Goal: Information Seeking & Learning: Find specific fact

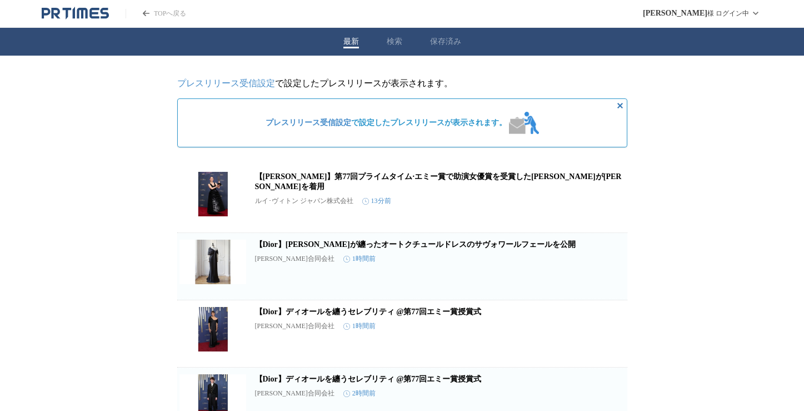
click at [394, 41] on button "検索" at bounding box center [395, 42] width 16 height 10
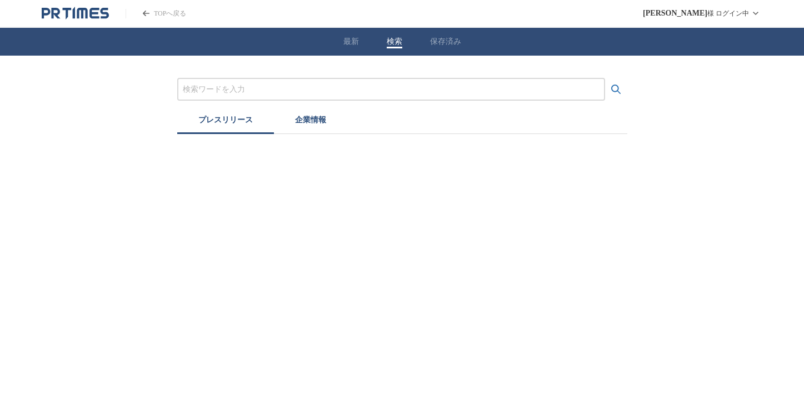
click at [371, 91] on input "プレスリリースおよび企業を検索する" at bounding box center [391, 89] width 417 height 12
click at [619, 84] on icon "検索する" at bounding box center [616, 89] width 13 height 13
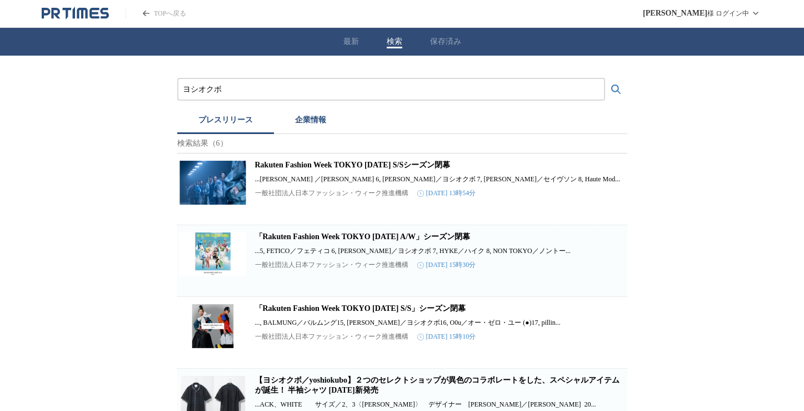
click at [433, 168] on link "Rakuten Fashion Week TOKYO [DATE] S/Sシーズン閉幕" at bounding box center [353, 165] width 196 height 8
click at [423, 169] on link "Rakuten Fashion Week TOKYO [DATE] S/Sシーズン閉幕" at bounding box center [353, 165] width 196 height 8
drag, startPoint x: 288, startPoint y: 93, endPoint x: 153, endPoint y: 93, distance: 134.5
click at [153, 93] on div "ヨシオクボ プレスリリース 企業情報 検索結果（6） Rakuten Fashion Week TOKYO [DATE] S/Sシーズン閉幕 ...[PERS…" at bounding box center [402, 330] width 804 height 548
click at [605, 78] on button "検索する" at bounding box center [616, 89] width 22 height 22
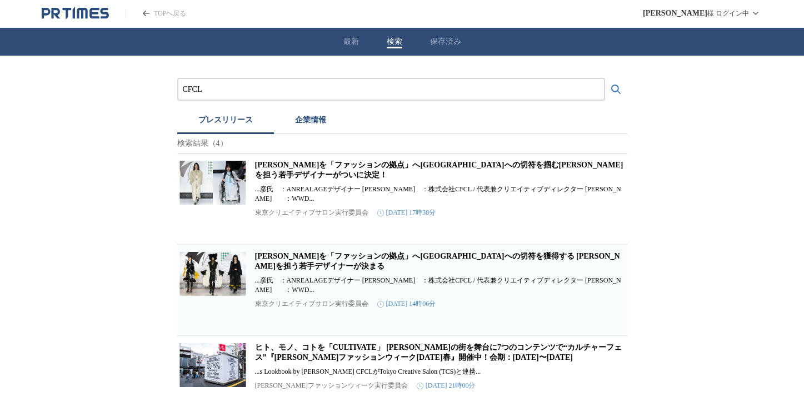
drag, startPoint x: 262, startPoint y: 96, endPoint x: 152, endPoint y: 90, distance: 110.8
click at [152, 91] on div "CFCL プレスリリース 企業情報 検索結果（4） [PERSON_NAME]を「ファッションの拠点」へ[GEOGRAPHIC_DATA]への切符を掴む[PE…" at bounding box center [402, 278] width 804 height 444
drag, startPoint x: 197, startPoint y: 90, endPoint x: 113, endPoint y: 88, distance: 84.0
click at [113, 88] on div "CFCL プレスリリース 企業情報 検索結果（4） [PERSON_NAME]を「ファッションの拠点」へ[GEOGRAPHIC_DATA]への切符を掴む[PE…" at bounding box center [402, 278] width 804 height 444
type input "cfcl"
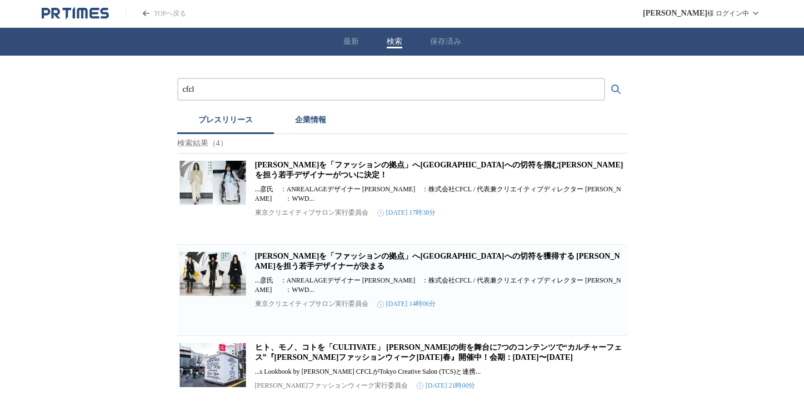
click at [605, 78] on button "検索する" at bounding box center [616, 89] width 22 height 22
click at [64, 11] on icon "PR TIMESのトップページはこちら" at bounding box center [75, 13] width 67 height 13
